Goal: Task Accomplishment & Management: Complete application form

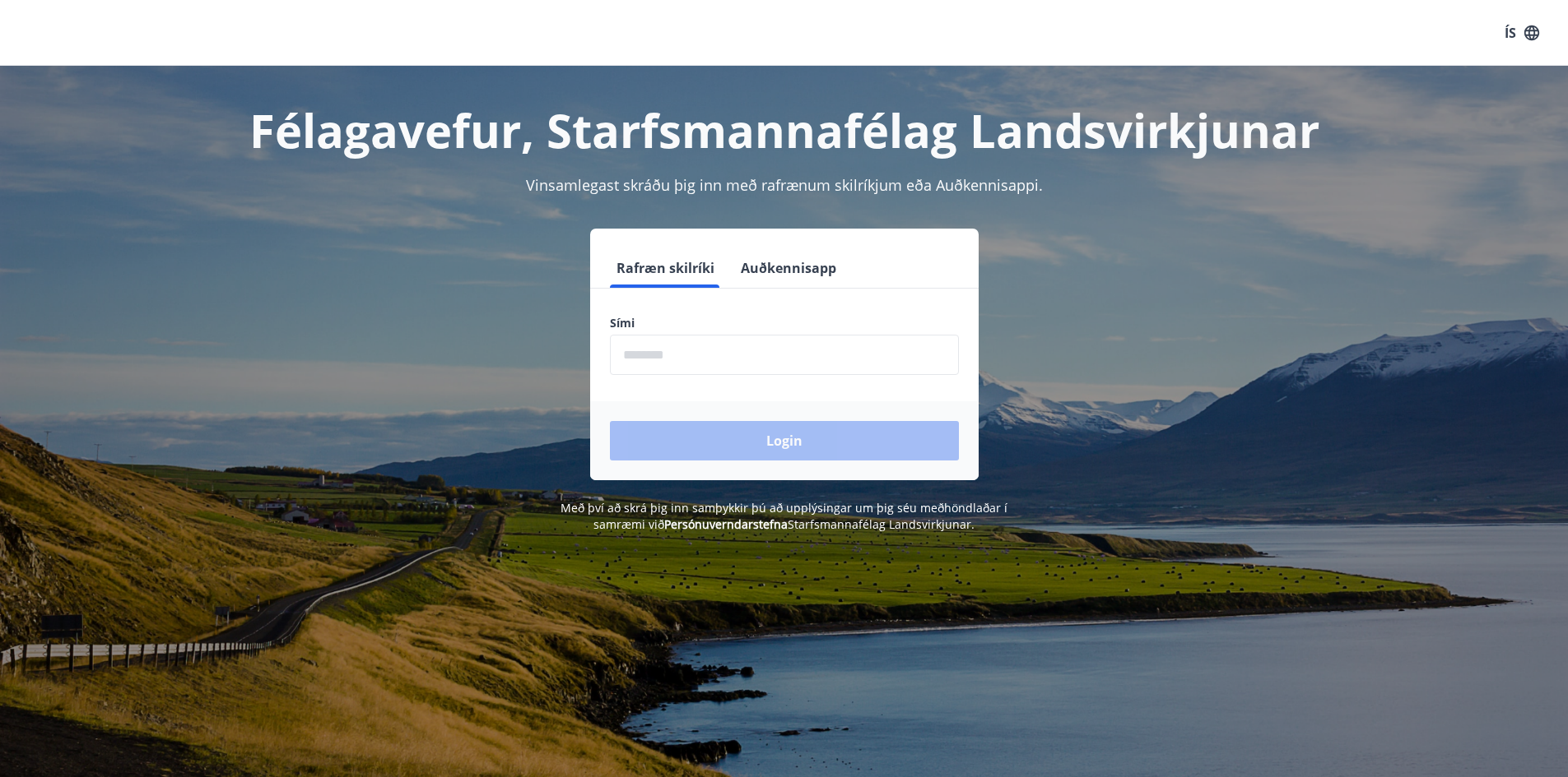
click at [671, 357] on input "phone" at bounding box center [785, 355] width 349 height 40
type input "********"
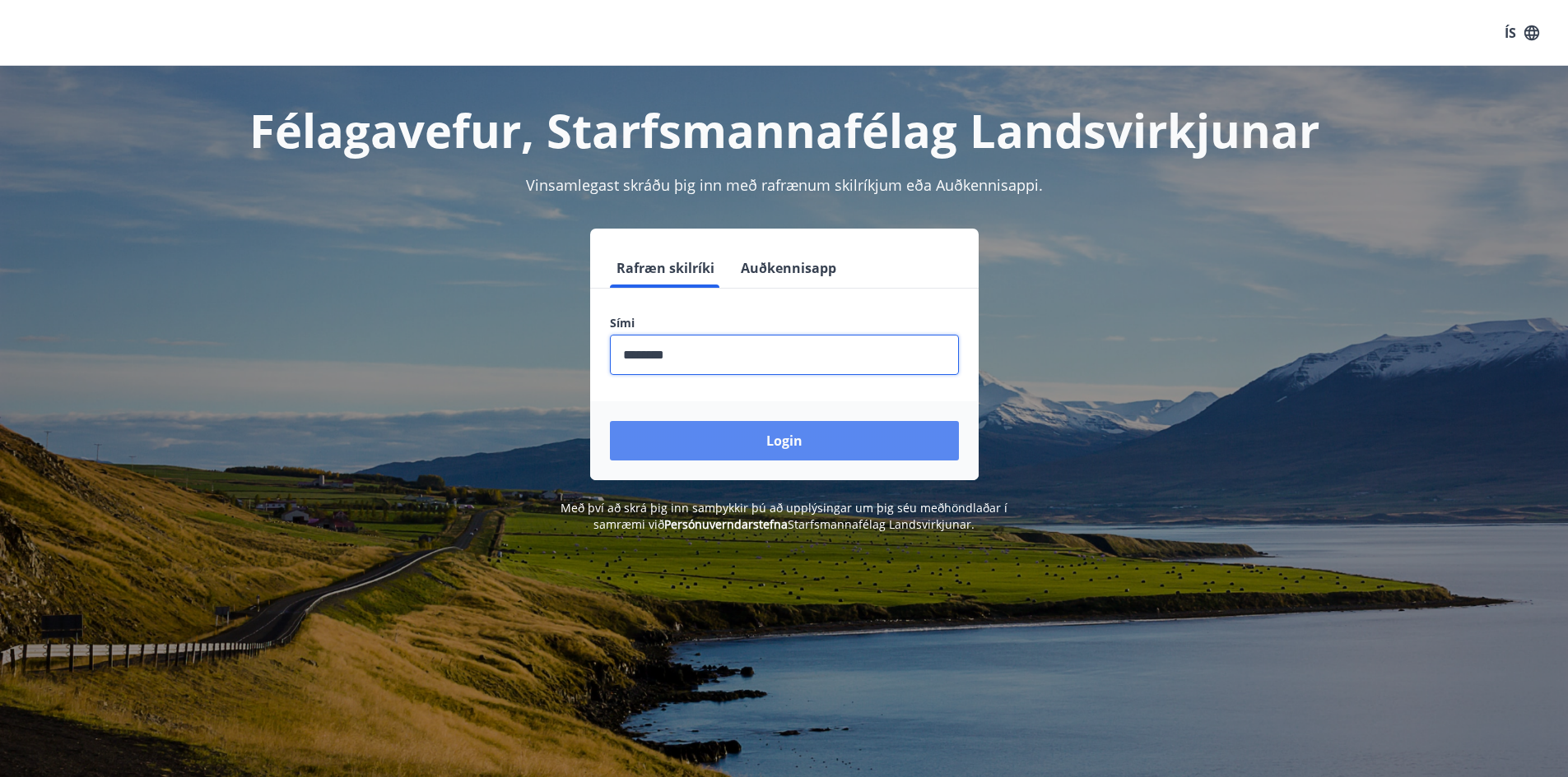
click at [725, 436] on button "Login" at bounding box center [785, 441] width 349 height 39
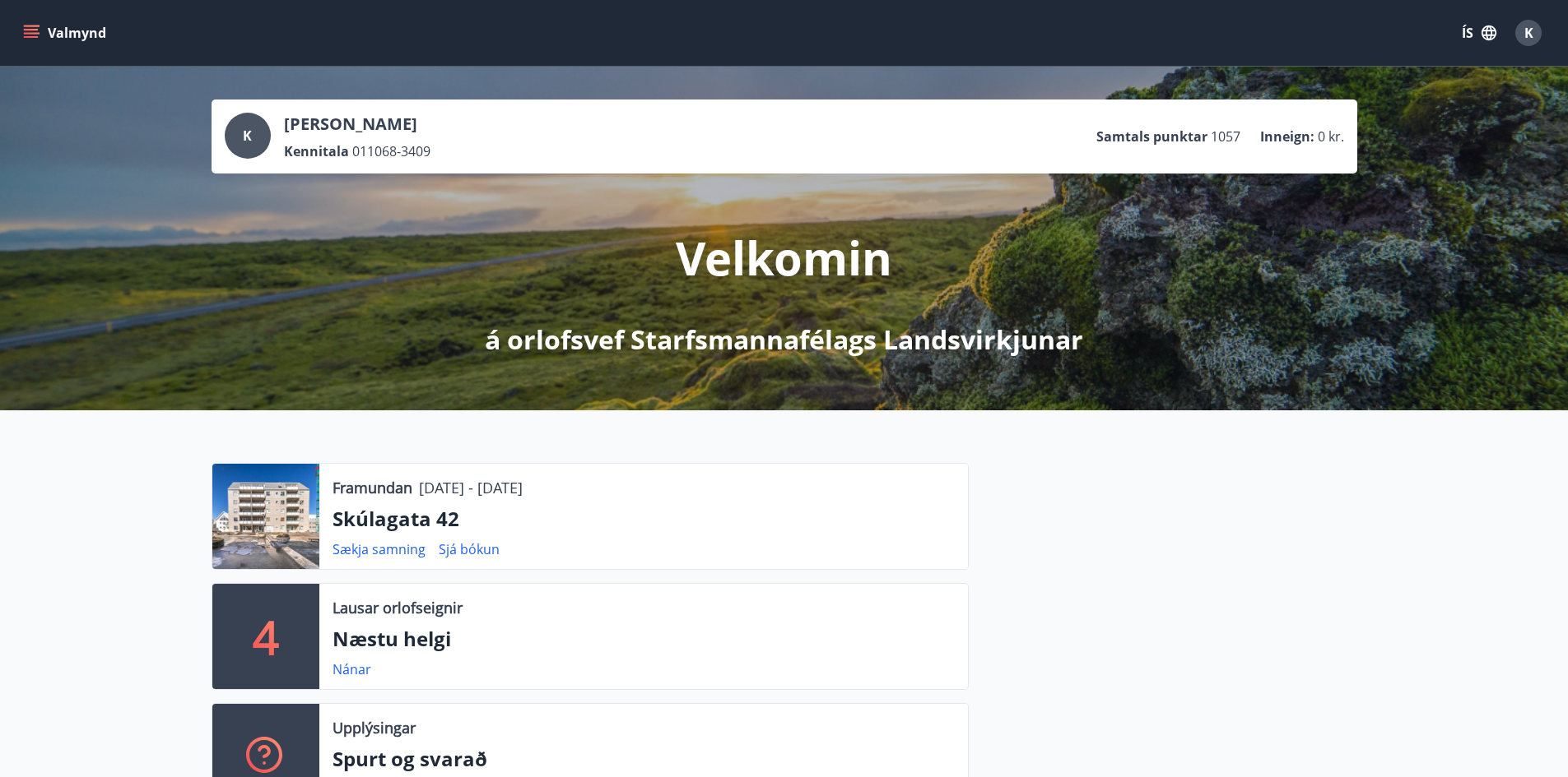
click at [29, 31] on icon "menu" at bounding box center [32, 33] width 17 height 17
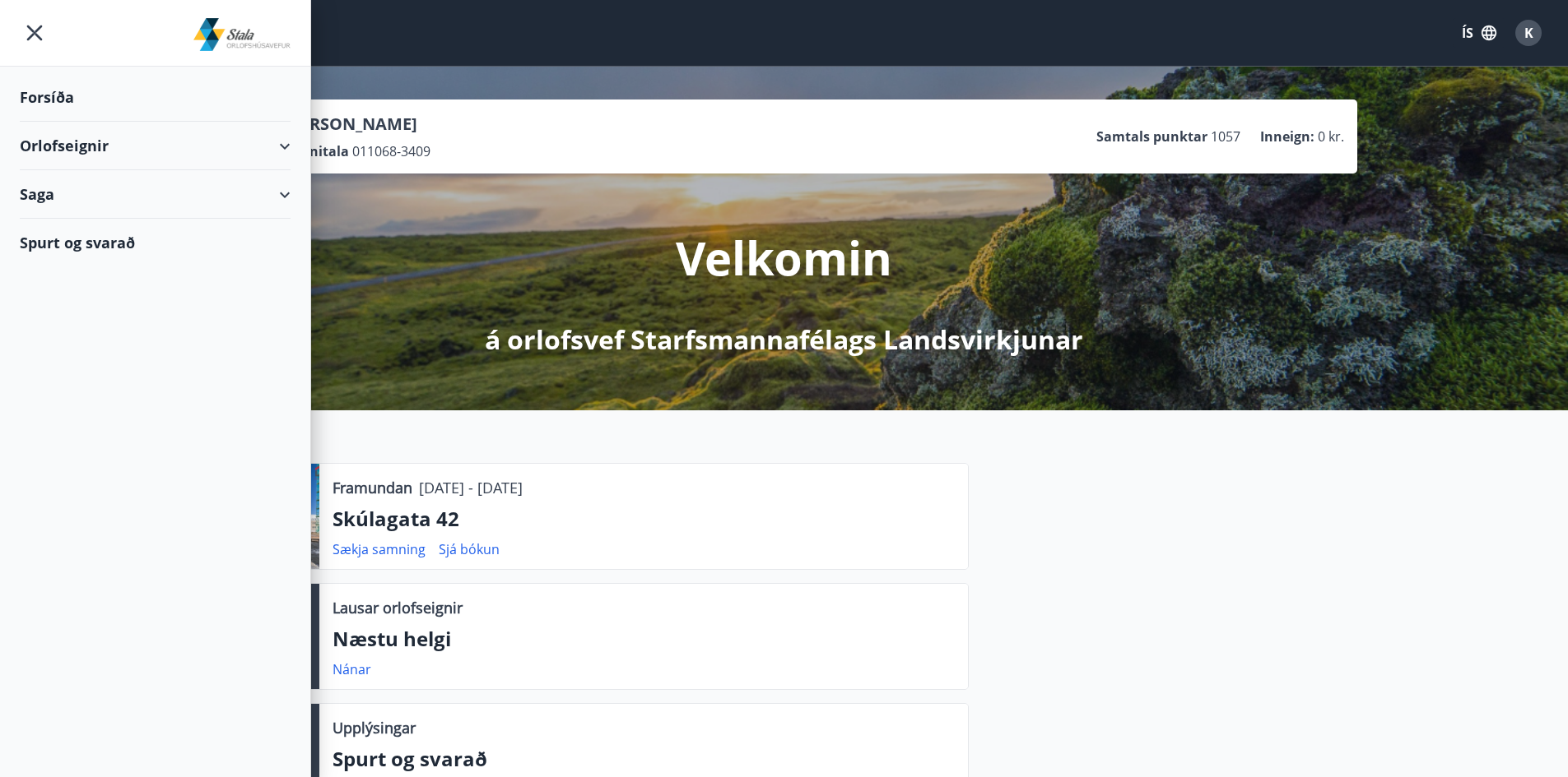
click at [70, 145] on div "Orlofseignir" at bounding box center [155, 146] width 270 height 49
click at [84, 184] on div "Framboð" at bounding box center [155, 187] width 244 height 35
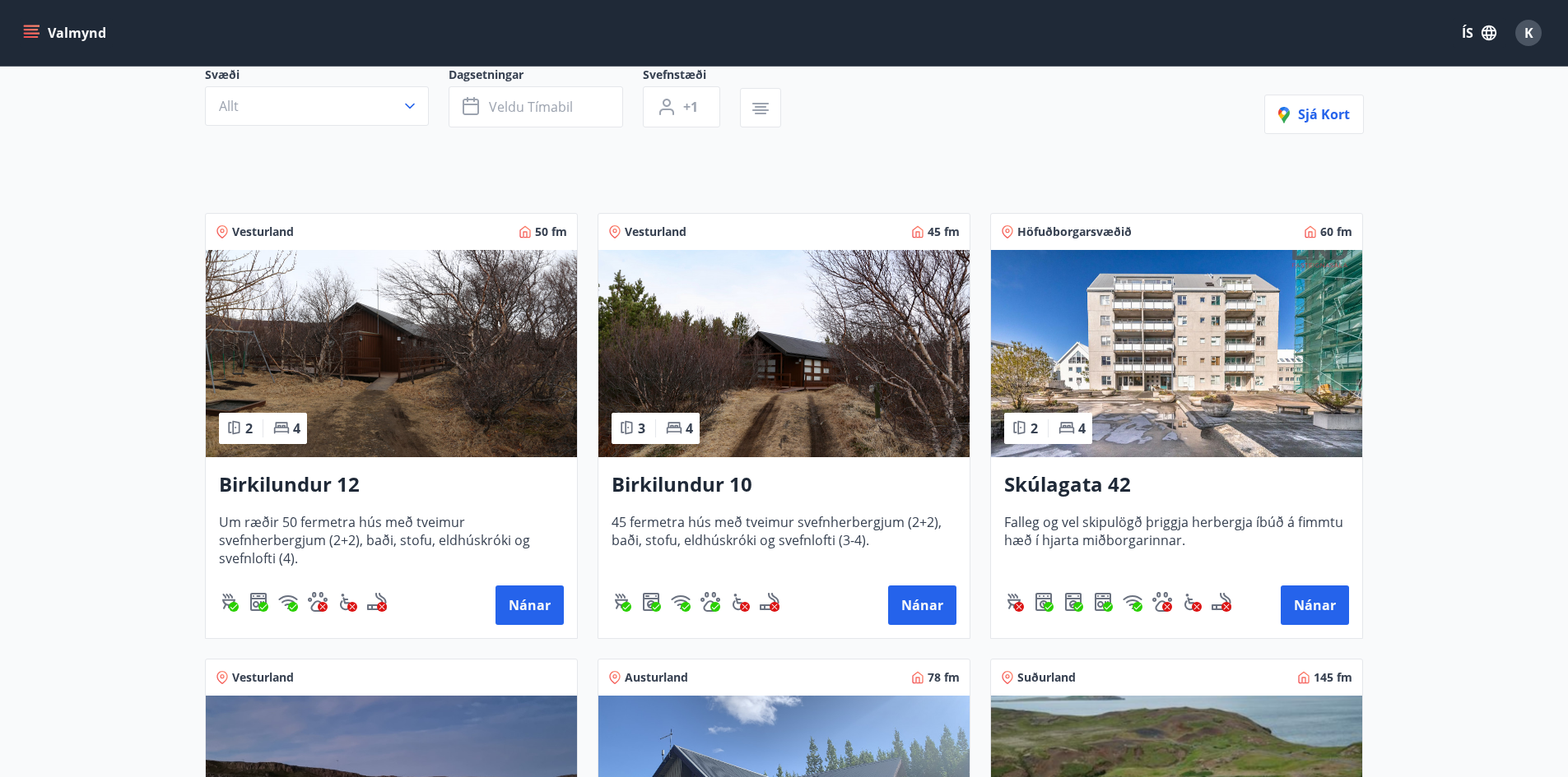
click at [1150, 418] on img at bounding box center [1176, 353] width 371 height 207
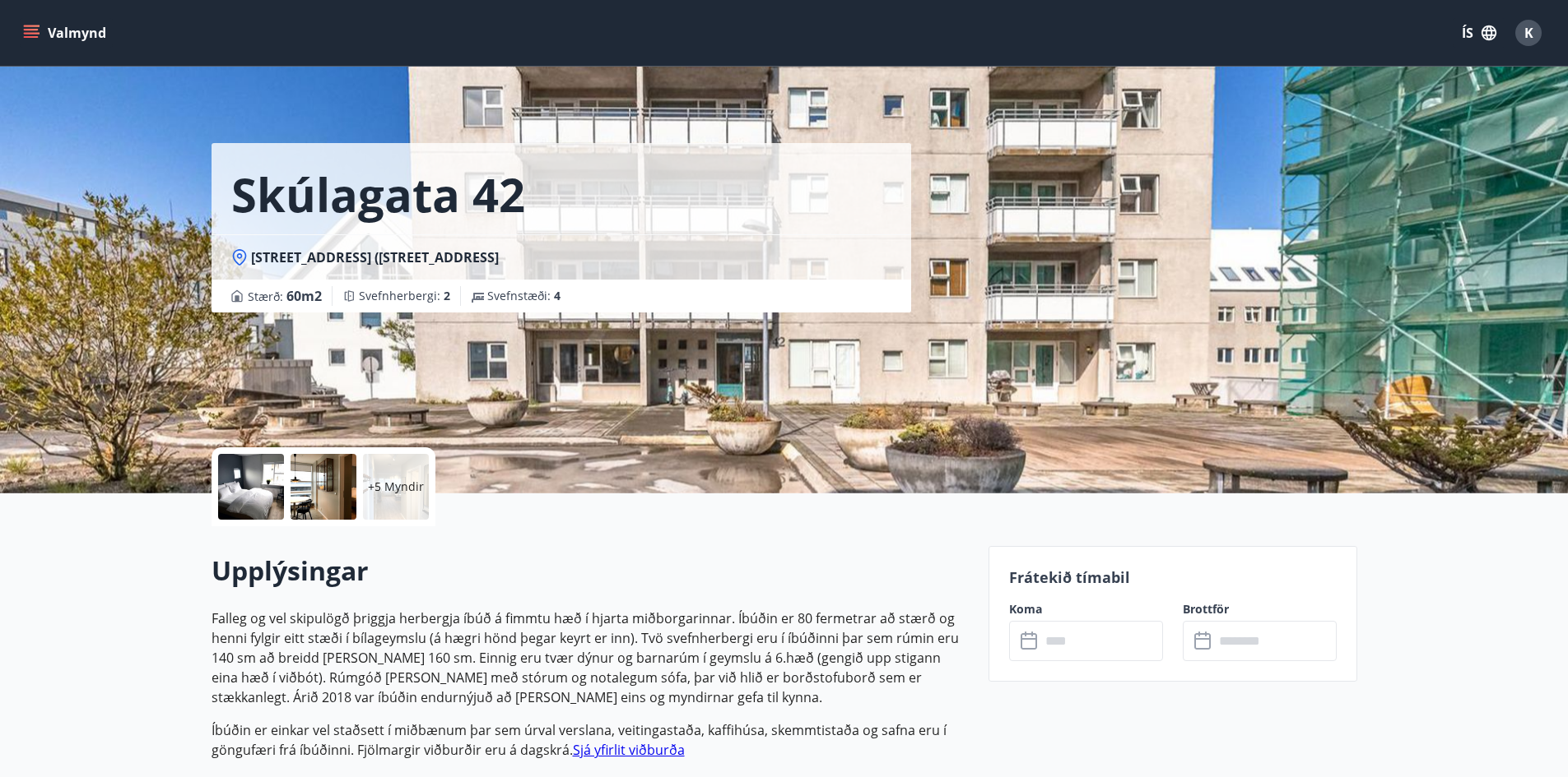
click at [1079, 644] on input "text" at bounding box center [1101, 641] width 123 height 40
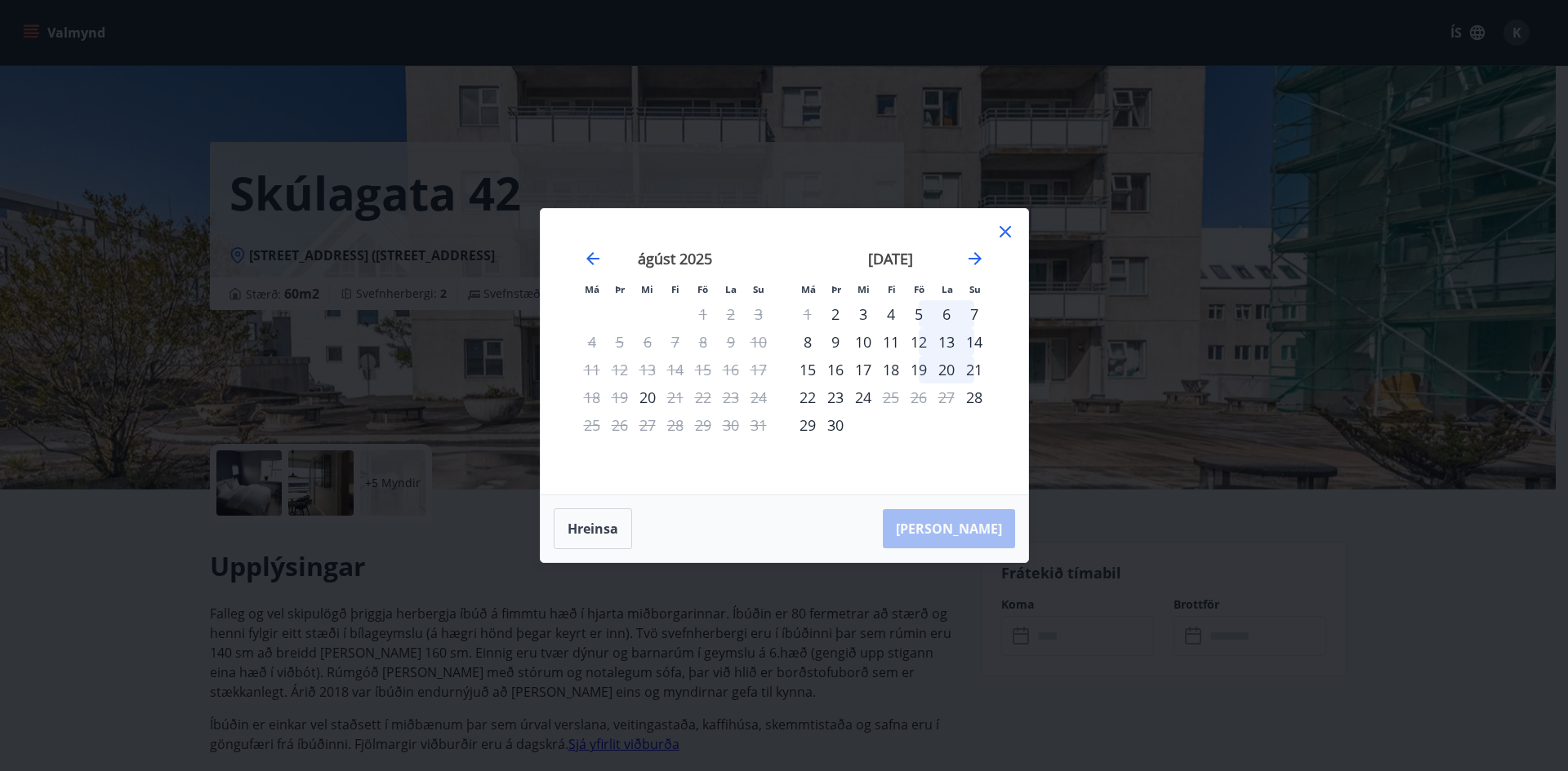
click at [1002, 228] on icon at bounding box center [1005, 231] width 20 height 20
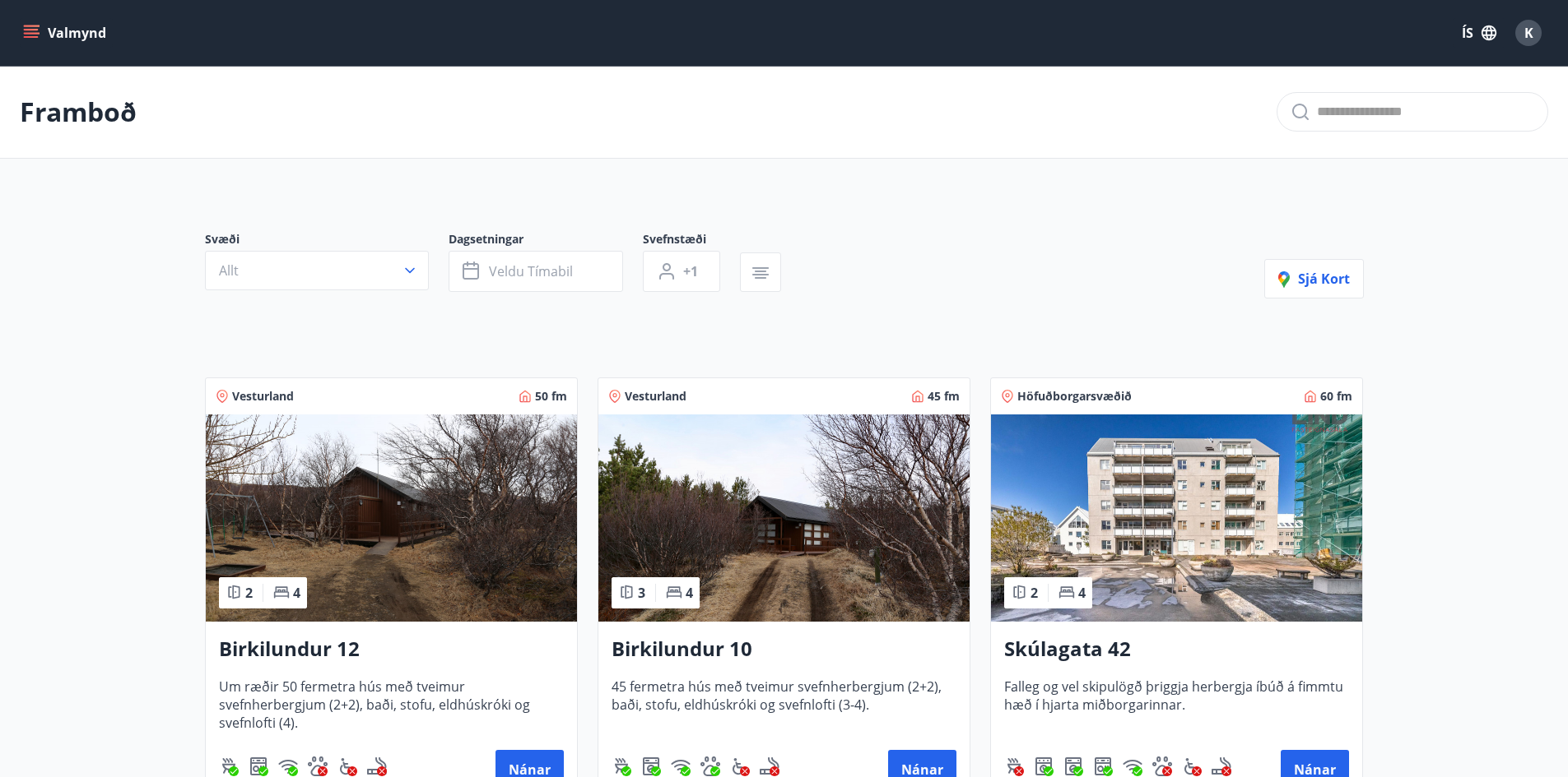
click at [30, 38] on icon "menu" at bounding box center [32, 33] width 17 height 17
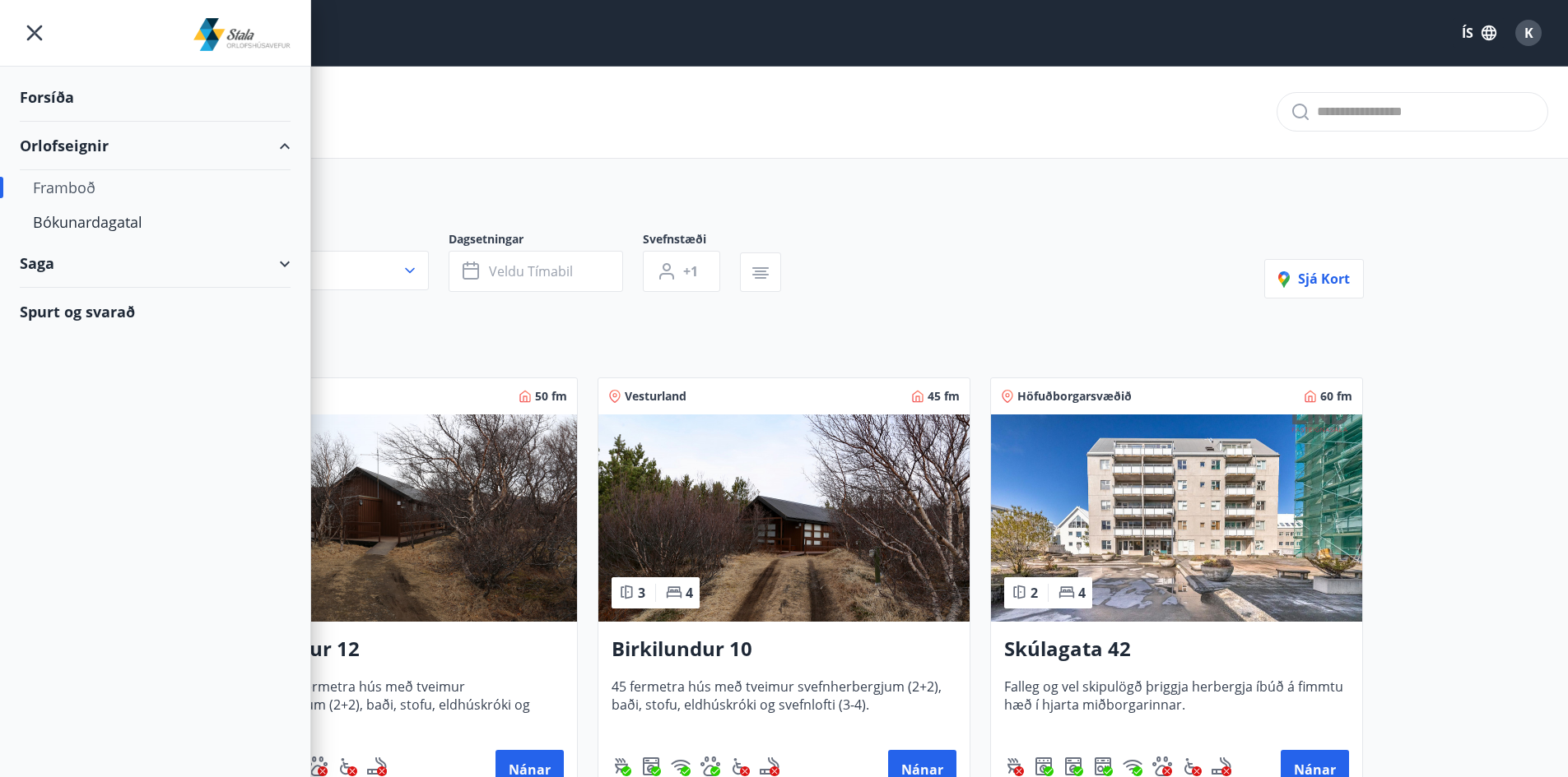
click at [62, 101] on div "Forsíða" at bounding box center [155, 98] width 270 height 49
